Goal: Task Accomplishment & Management: Complete application form

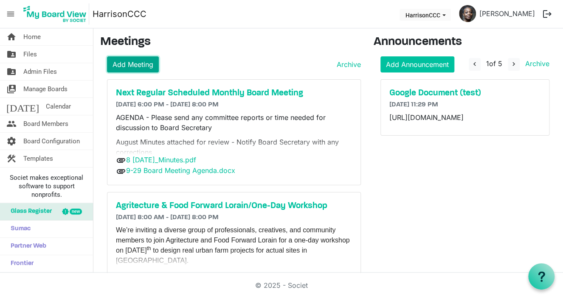
click at [133, 68] on link "Add Meeting" at bounding box center [133, 64] width 52 height 16
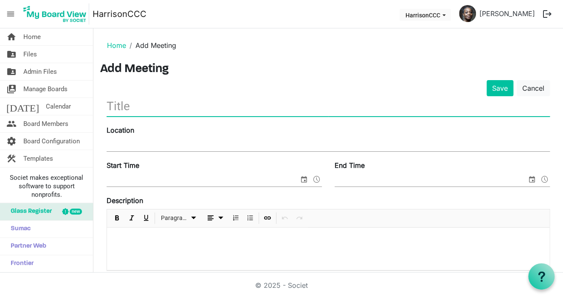
click at [131, 106] on input "text" at bounding box center [327, 106] width 443 height 20
type input "Nominating Committee"
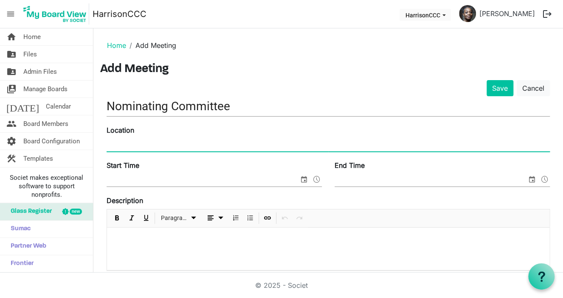
click at [122, 144] on input "Location" at bounding box center [327, 145] width 443 height 13
type input "Harrison Cultural Community Centre"
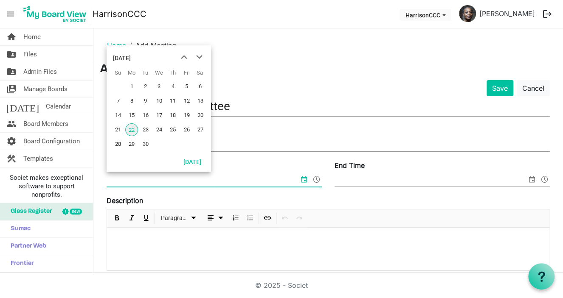
click at [119, 175] on input "Start Time" at bounding box center [202, 180] width 192 height 13
click at [141, 129] on span "23" at bounding box center [145, 129] width 13 height 13
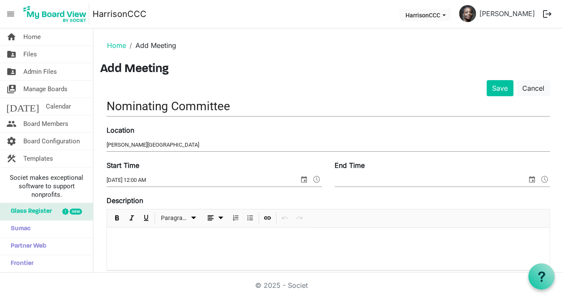
click at [131, 164] on label "Start Time" at bounding box center [122, 165] width 33 height 10
click at [131, 174] on input "9/23/2025 12:00 AM" at bounding box center [202, 180] width 192 height 13
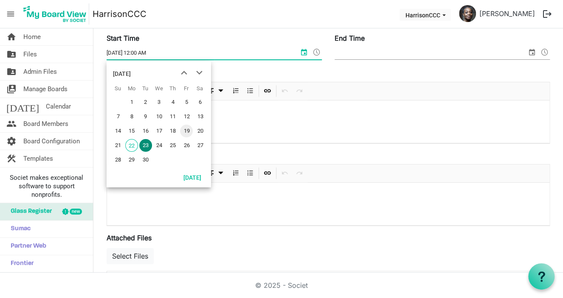
scroll to position [42, 0]
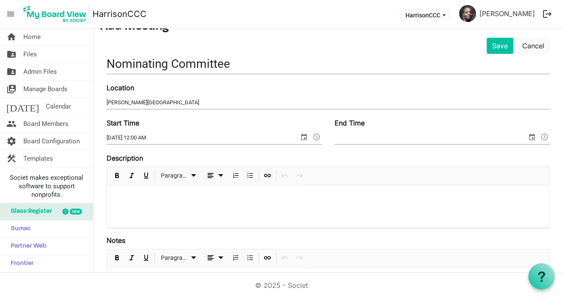
click at [221, 217] on div at bounding box center [328, 206] width 442 height 42
click at [144, 137] on input "9/23/2025 12:00 AM" at bounding box center [202, 138] width 192 height 13
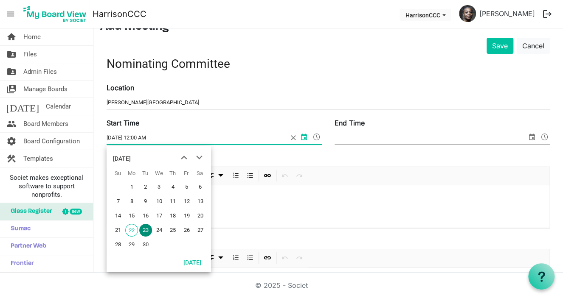
click at [153, 137] on input "9/23/2025 12:00 AM" at bounding box center [196, 138] width 181 height 13
click at [140, 137] on input "9/23/2025 12:00 AM" at bounding box center [196, 138] width 181 height 13
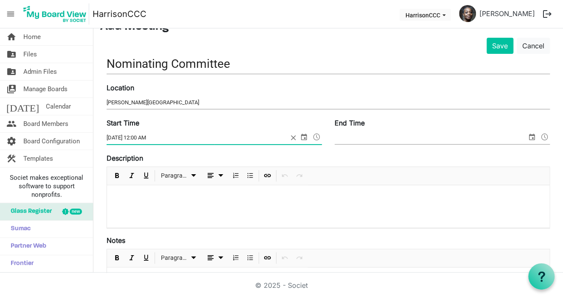
click at [137, 137] on input "9/23/2025 12:00 AM" at bounding box center [196, 138] width 181 height 13
click at [140, 135] on input "9/23/2025 12:00 AM" at bounding box center [196, 138] width 181 height 13
type input "9/23/2025 5:00 PM"
click at [342, 139] on input "End Time" at bounding box center [430, 138] width 192 height 13
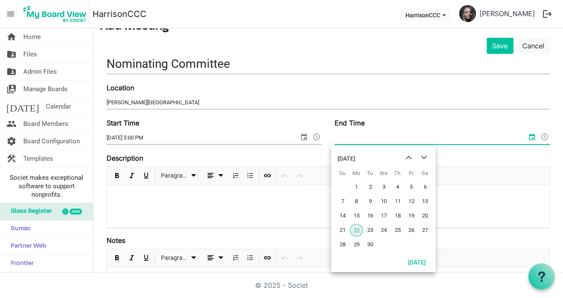
click at [477, 159] on div "Description Paragraph" at bounding box center [327, 191] width 443 height 76
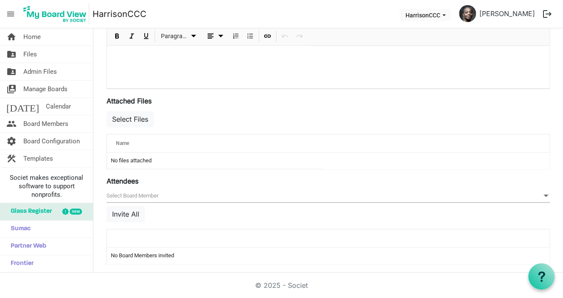
scroll to position [267, 0]
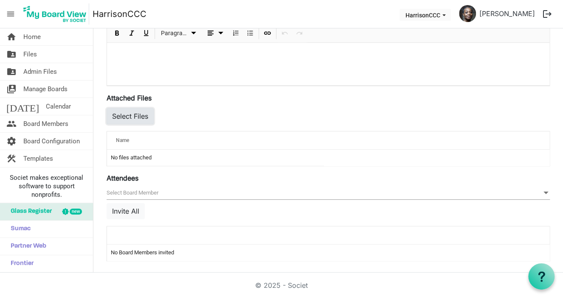
click at [141, 117] on button "Select Files" at bounding box center [129, 116] width 47 height 16
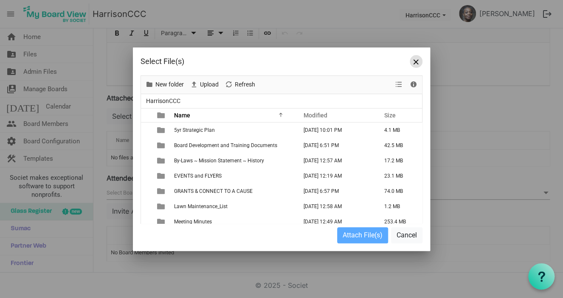
click at [415, 64] on span "Close" at bounding box center [415, 61] width 5 height 5
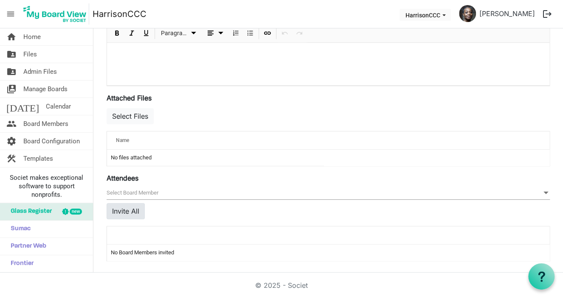
drag, startPoint x: 129, startPoint y: 198, endPoint x: 126, endPoint y: 206, distance: 8.2
click at [126, 206] on div "null Invite All" at bounding box center [327, 206] width 443 height 39
click at [126, 206] on button "Invite All" at bounding box center [125, 211] width 38 height 16
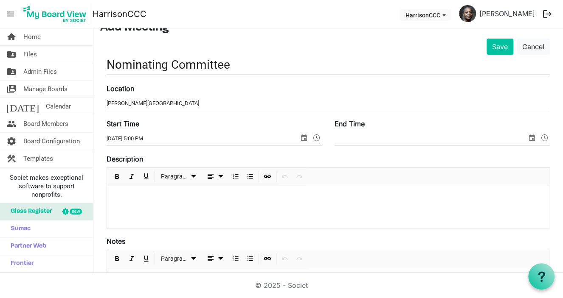
scroll to position [0, 0]
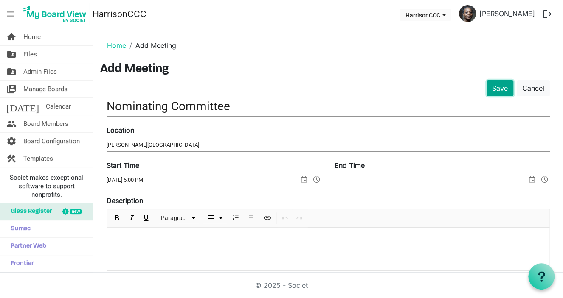
click at [486, 84] on button "Save" at bounding box center [499, 88] width 27 height 16
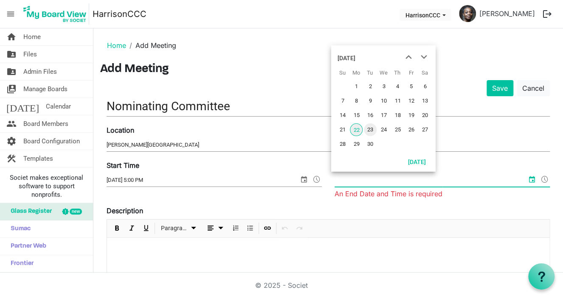
click at [372, 130] on span "23" at bounding box center [370, 129] width 13 height 13
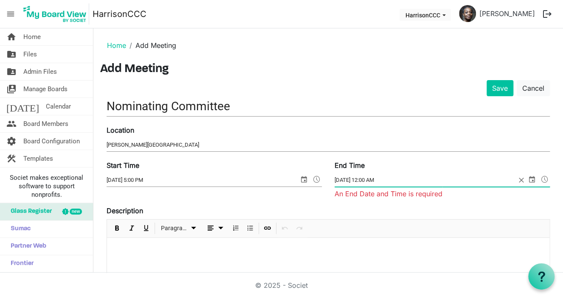
click at [364, 181] on input "9/23/2025 12:00 AM" at bounding box center [424, 180] width 181 height 13
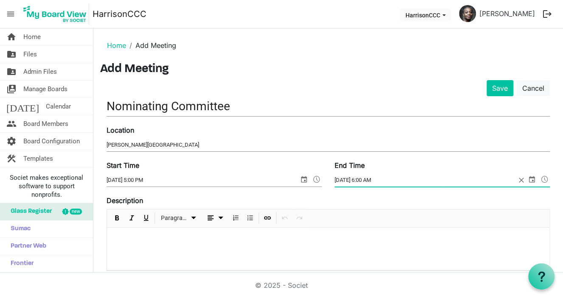
click at [375, 178] on input "9/23/2025 6:00 AM" at bounding box center [424, 180] width 181 height 13
type input "9/23/2025 6:00 PM"
click at [502, 90] on button "Save" at bounding box center [499, 88] width 27 height 16
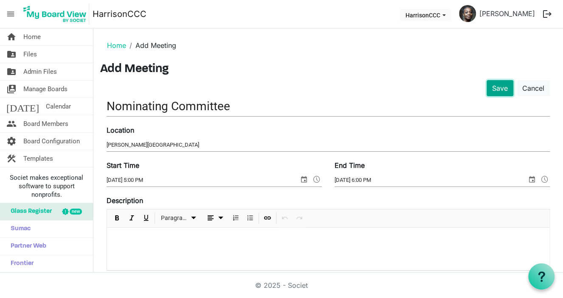
click at [488, 88] on button "Save" at bounding box center [499, 88] width 27 height 16
click at [489, 85] on button "Save" at bounding box center [499, 88] width 27 height 16
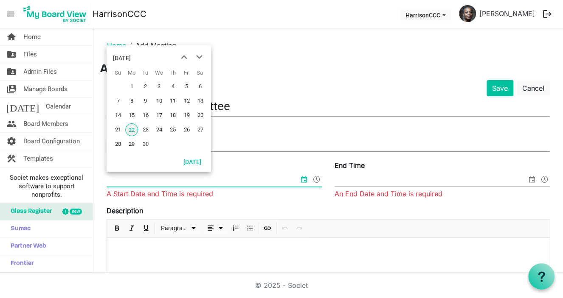
click at [320, 70] on h3 "Add Meeting" at bounding box center [328, 69] width 456 height 14
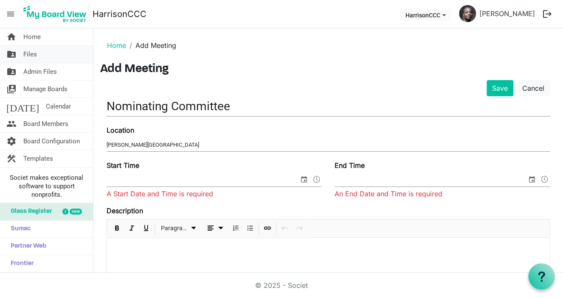
click at [39, 51] on link "folder_shared Files" at bounding box center [46, 54] width 93 height 17
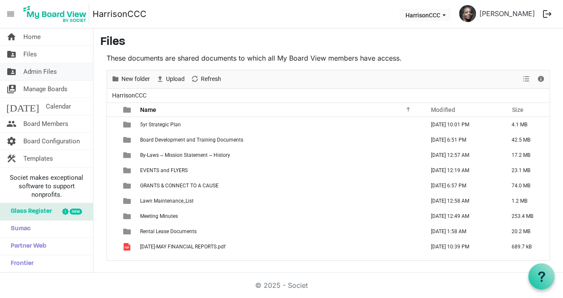
click at [38, 76] on span "Admin Files" at bounding box center [40, 71] width 34 height 17
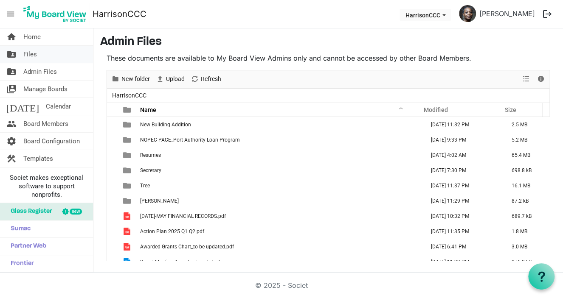
click at [42, 59] on link "folder_shared Files" at bounding box center [46, 54] width 93 height 17
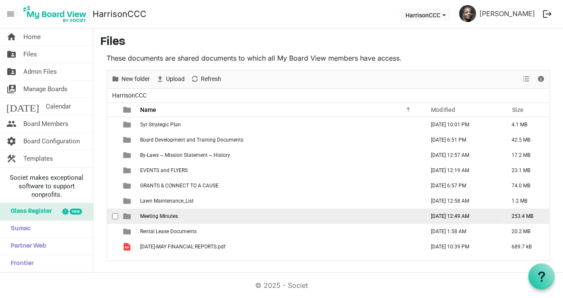
click at [175, 213] on span "Meeting Minutes" at bounding box center [159, 216] width 38 height 6
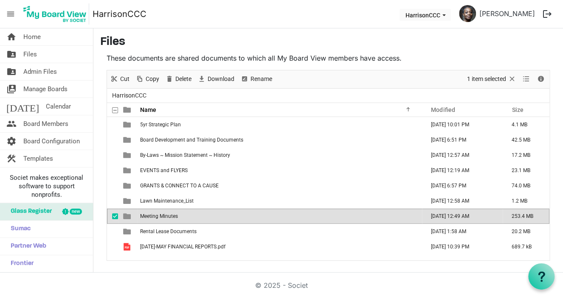
click at [175, 213] on span "Meeting Minutes" at bounding box center [159, 216] width 38 height 6
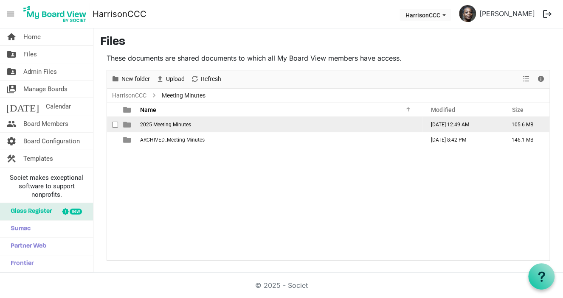
click at [170, 125] on span "2025 Meeting Minutes" at bounding box center [165, 125] width 51 height 6
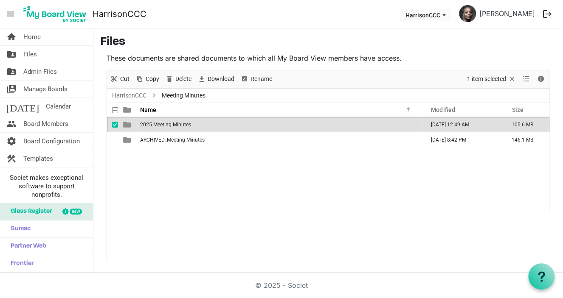
click at [170, 125] on span "2025 Meeting Minutes" at bounding box center [165, 125] width 51 height 6
